Goal: Check status: Check status

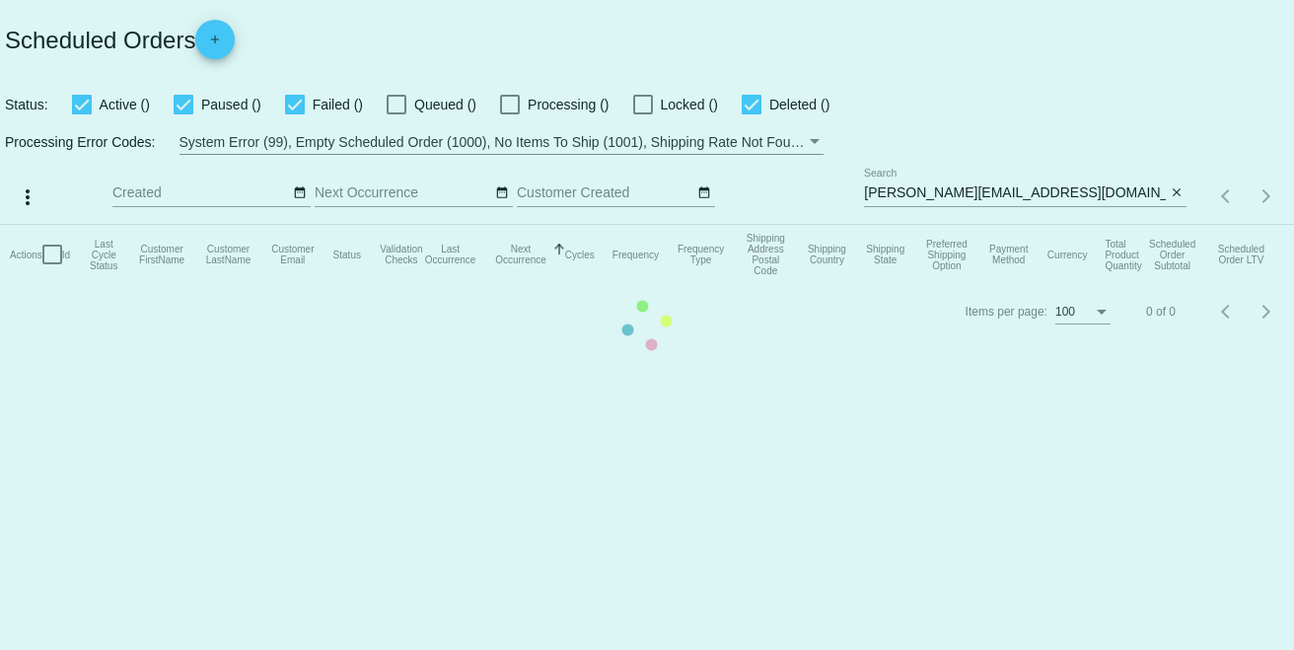
click at [747, 284] on mat-table "Actions Id Last Cycle Status Customer FirstName Customer LastName Customer Emai…" at bounding box center [647, 254] width 1294 height 59
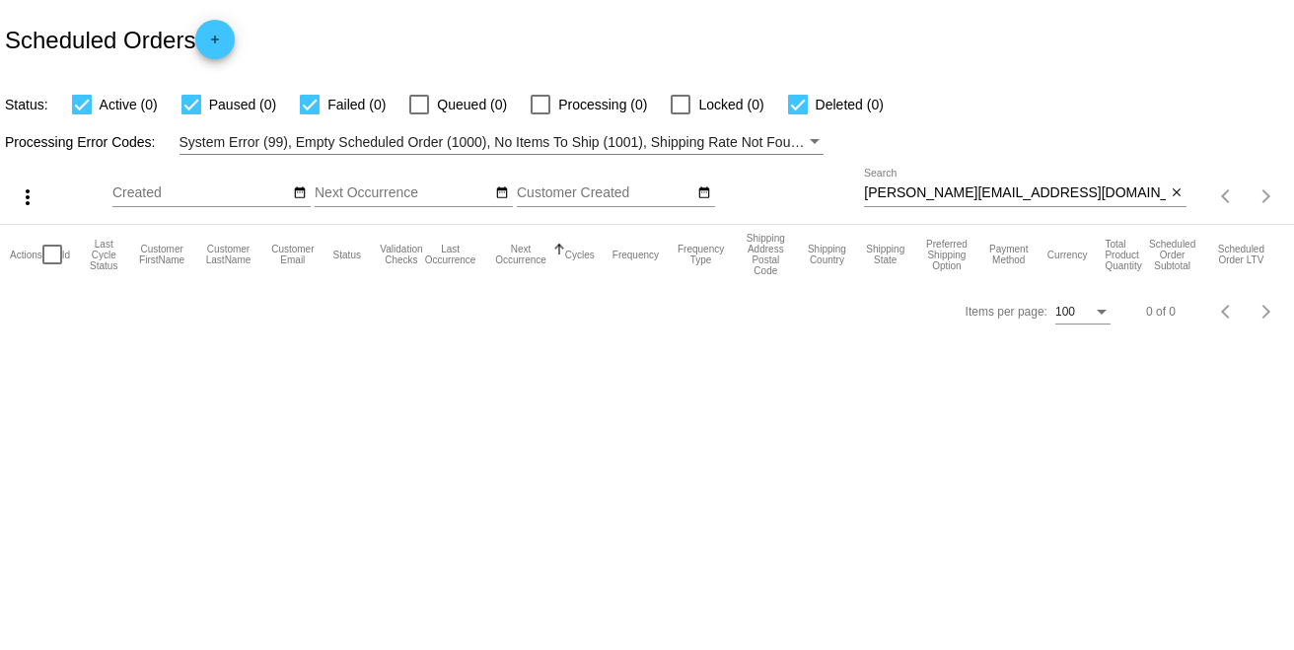
drag, startPoint x: 1011, startPoint y: 195, endPoint x: 1046, endPoint y: 199, distance: 34.7
click at [979, 197] on div "[PERSON_NAME][EMAIL_ADDRESS][DOMAIN_NAME] Search" at bounding box center [1015, 188] width 302 height 38
drag, startPoint x: 1057, startPoint y: 197, endPoint x: 903, endPoint y: 195, distance: 154.9
click at [795, 192] on div "more_vert Sep Jan Feb Mar [DATE]" at bounding box center [647, 190] width 1294 height 70
paste input "teenie2488"
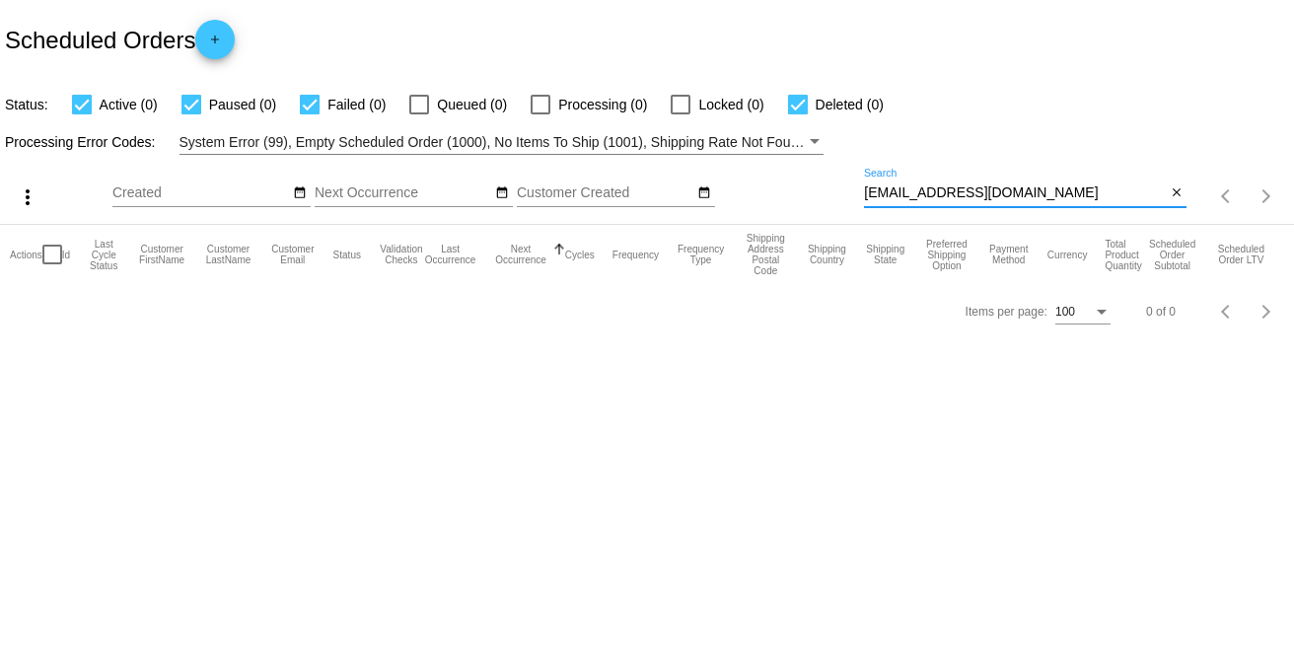
type input "[EMAIL_ADDRESS][DOMAIN_NAME]"
paste input
drag, startPoint x: 1018, startPoint y: 190, endPoint x: 807, endPoint y: 185, distance: 211.1
click at [807, 185] on div "more_vert Sep Jan Feb Mar [DATE]" at bounding box center [647, 190] width 1294 height 70
type input "[EMAIL_ADDRESS][DOMAIN_NAME]"
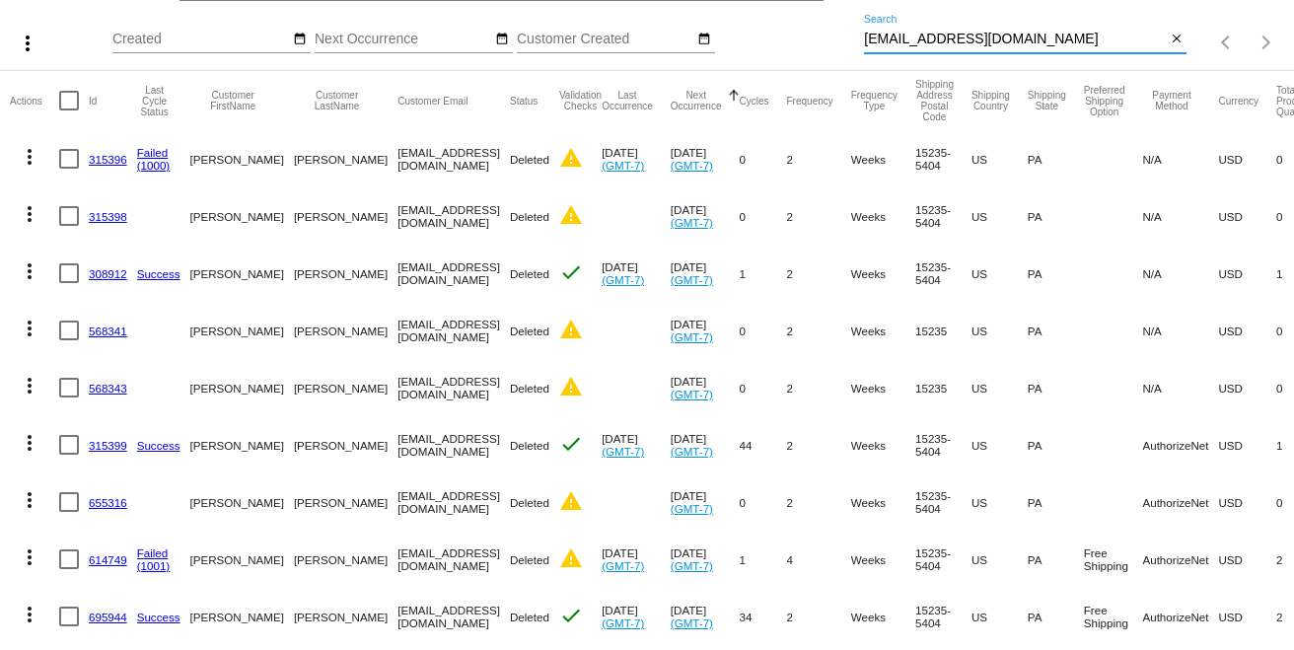
scroll to position [220, 0]
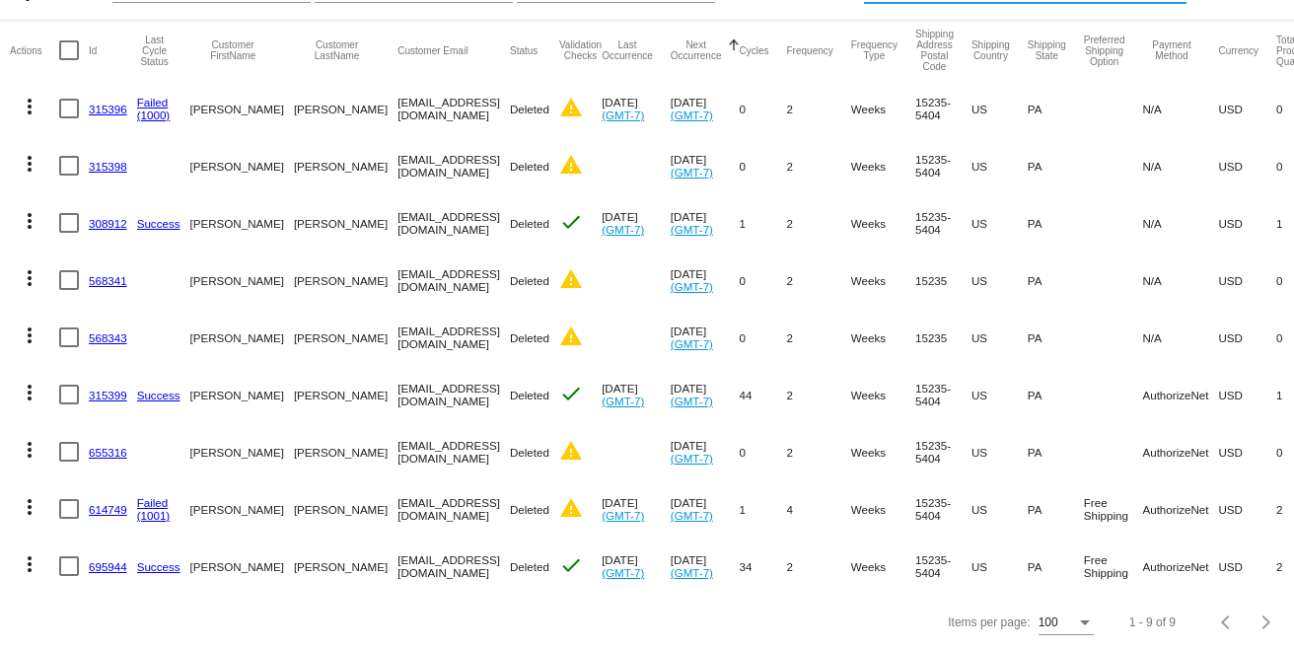
click at [115, 560] on link "695944" at bounding box center [108, 566] width 38 height 13
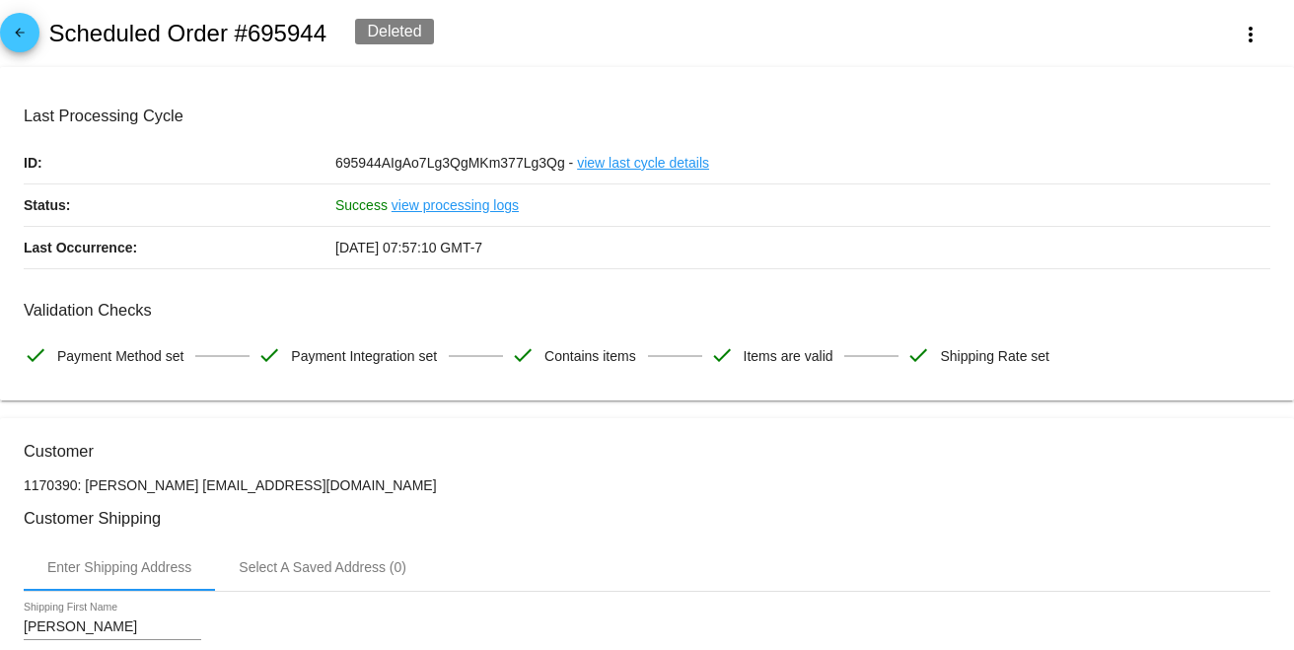
click at [469, 197] on link "view processing logs" at bounding box center [455, 204] width 127 height 41
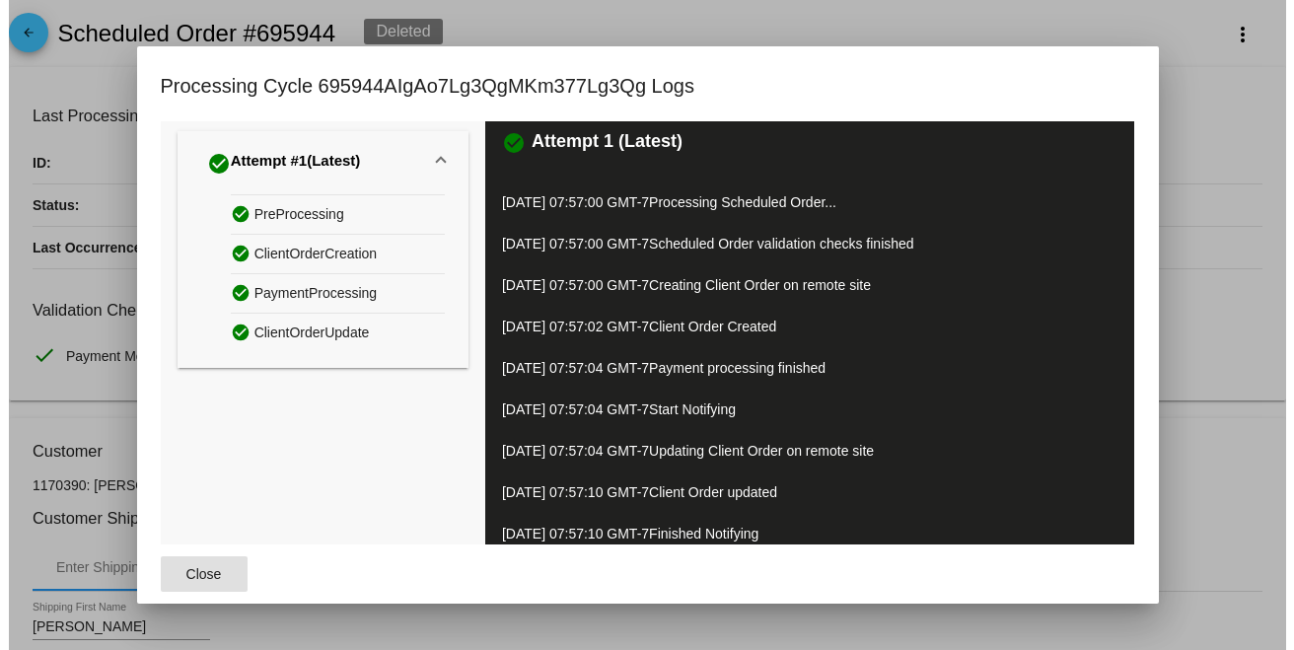
scroll to position [27, 0]
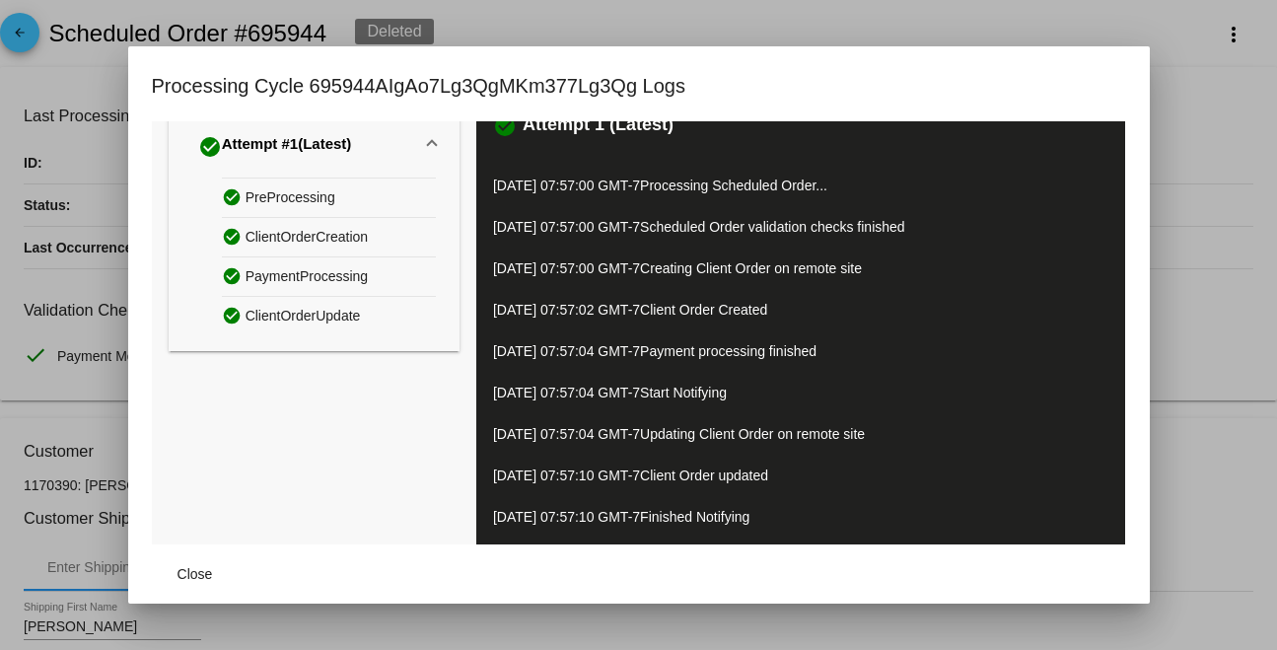
click at [1193, 284] on div at bounding box center [638, 325] width 1277 height 650
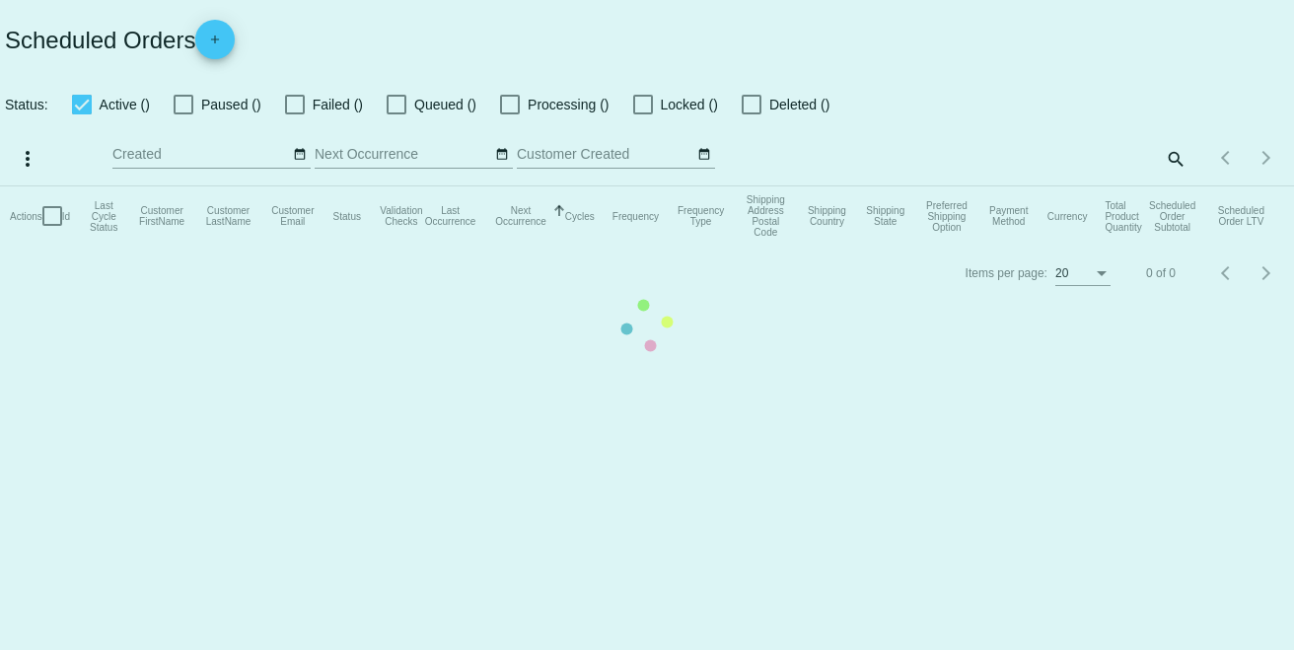
checkbox input "true"
